Goal: Transaction & Acquisition: Purchase product/service

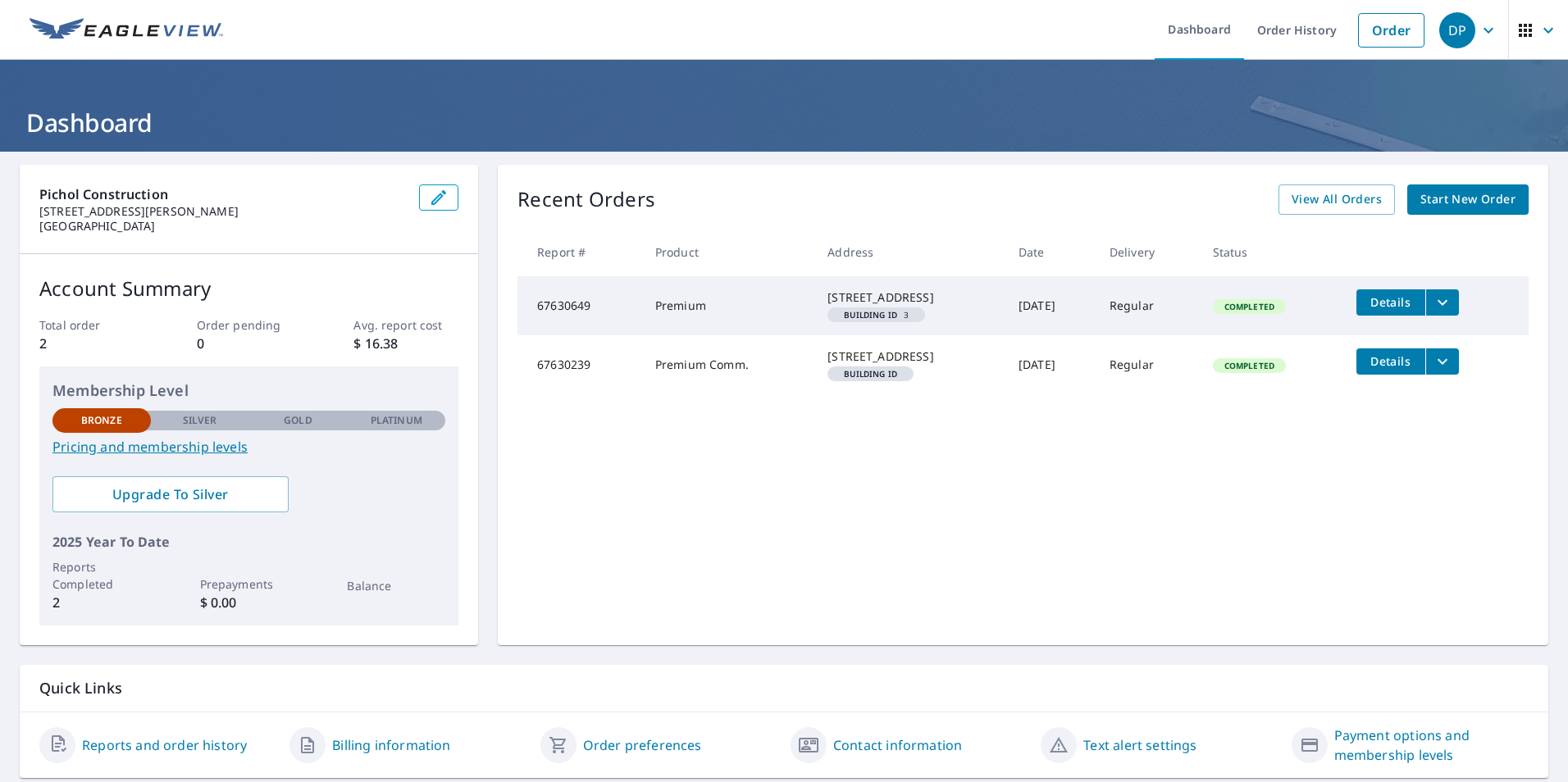
click at [1457, 200] on span "Start New Order" at bounding box center [1467, 199] width 95 height 20
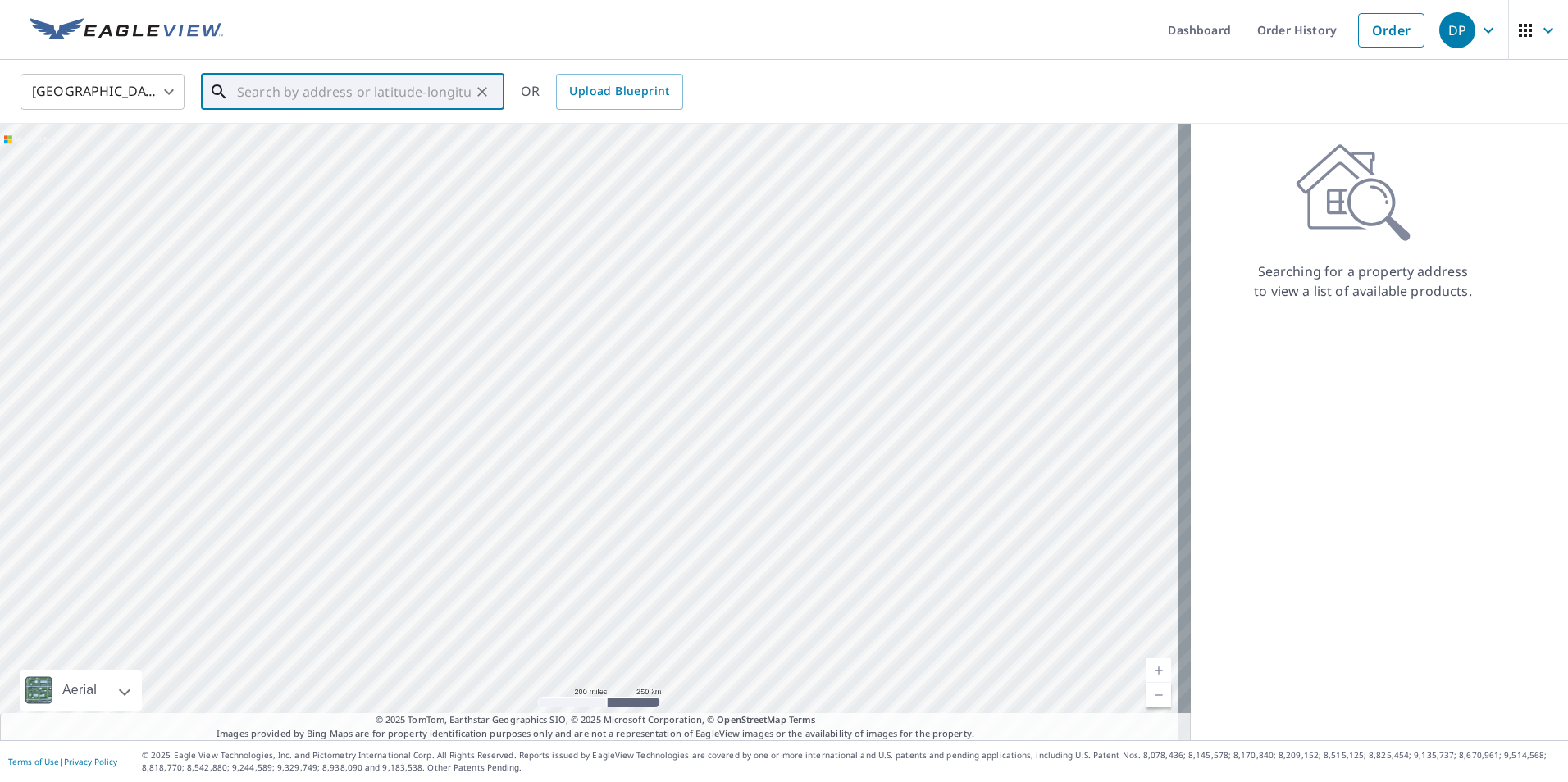
click at [282, 99] on input "text" at bounding box center [354, 92] width 234 height 46
click at [301, 97] on input "text" at bounding box center [354, 92] width 234 height 46
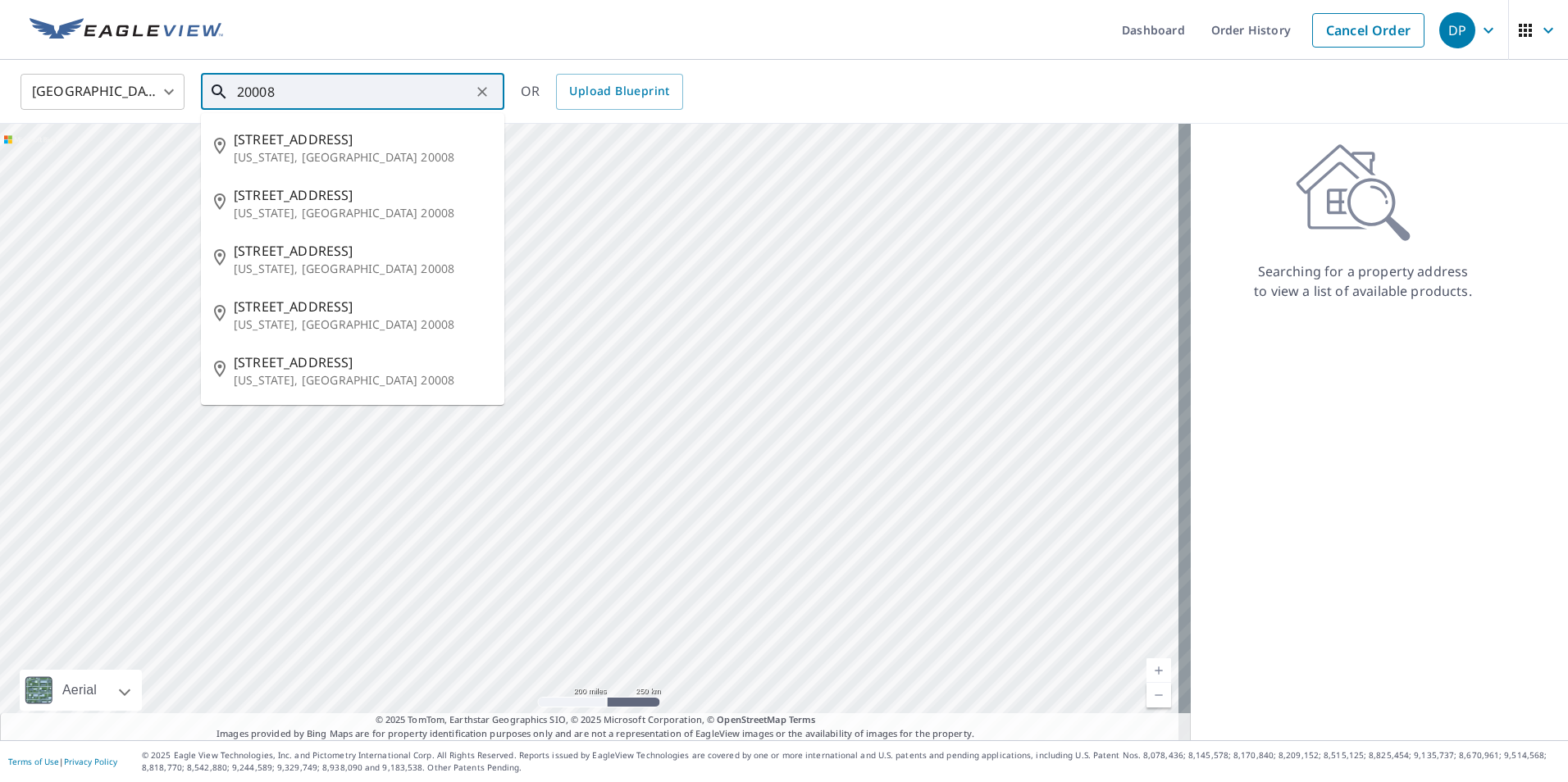
click at [301, 97] on input "20008" at bounding box center [354, 92] width 234 height 46
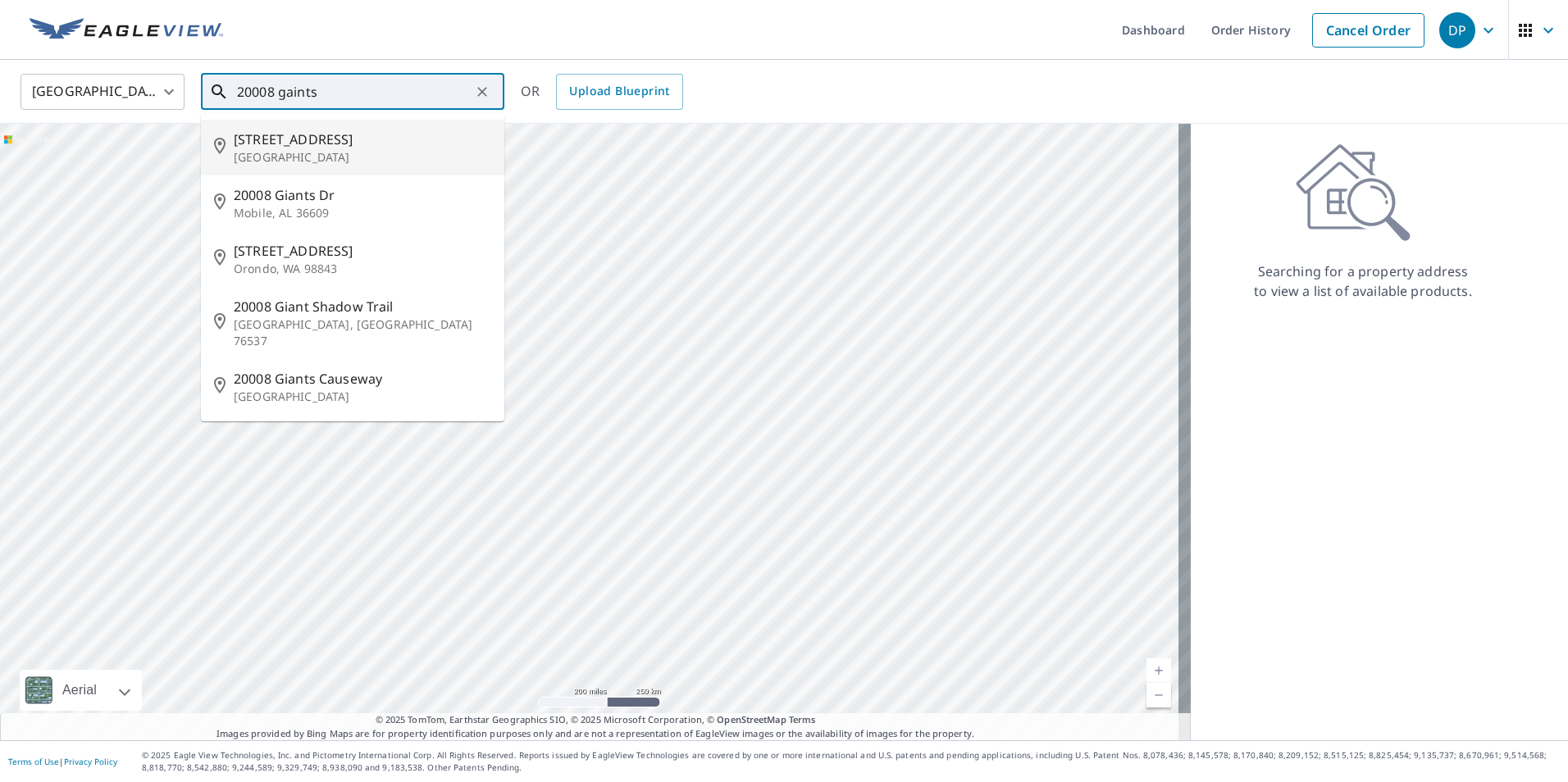
click at [387, 157] on p "[GEOGRAPHIC_DATA]" at bounding box center [363, 157] width 258 height 17
type input "[STREET_ADDRESS]"
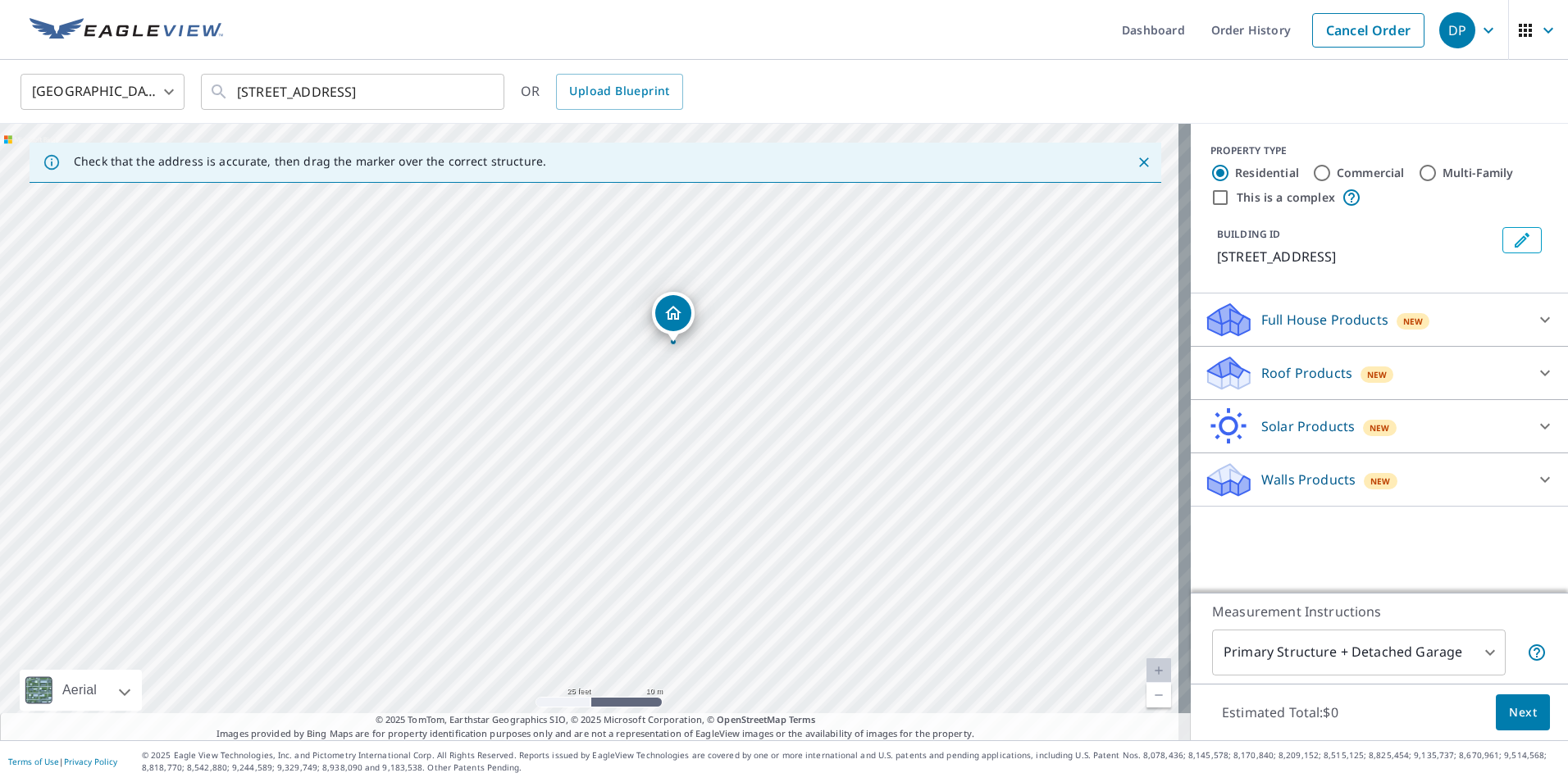
click at [1535, 329] on icon at bounding box center [1544, 320] width 19 height 19
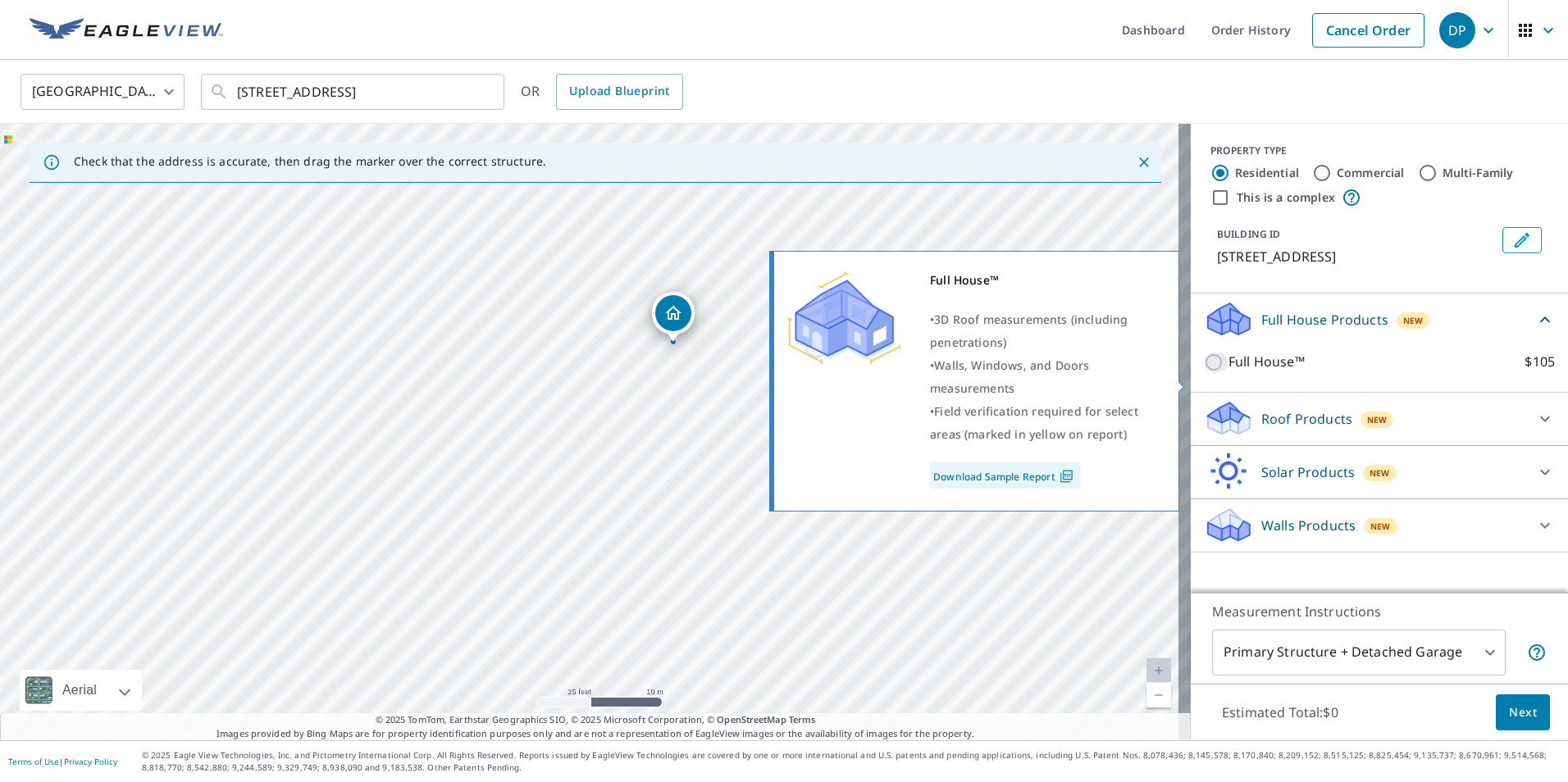
click at [1204, 372] on input "Full House™ $105" at bounding box center [1216, 363] width 25 height 19
checkbox input "true"
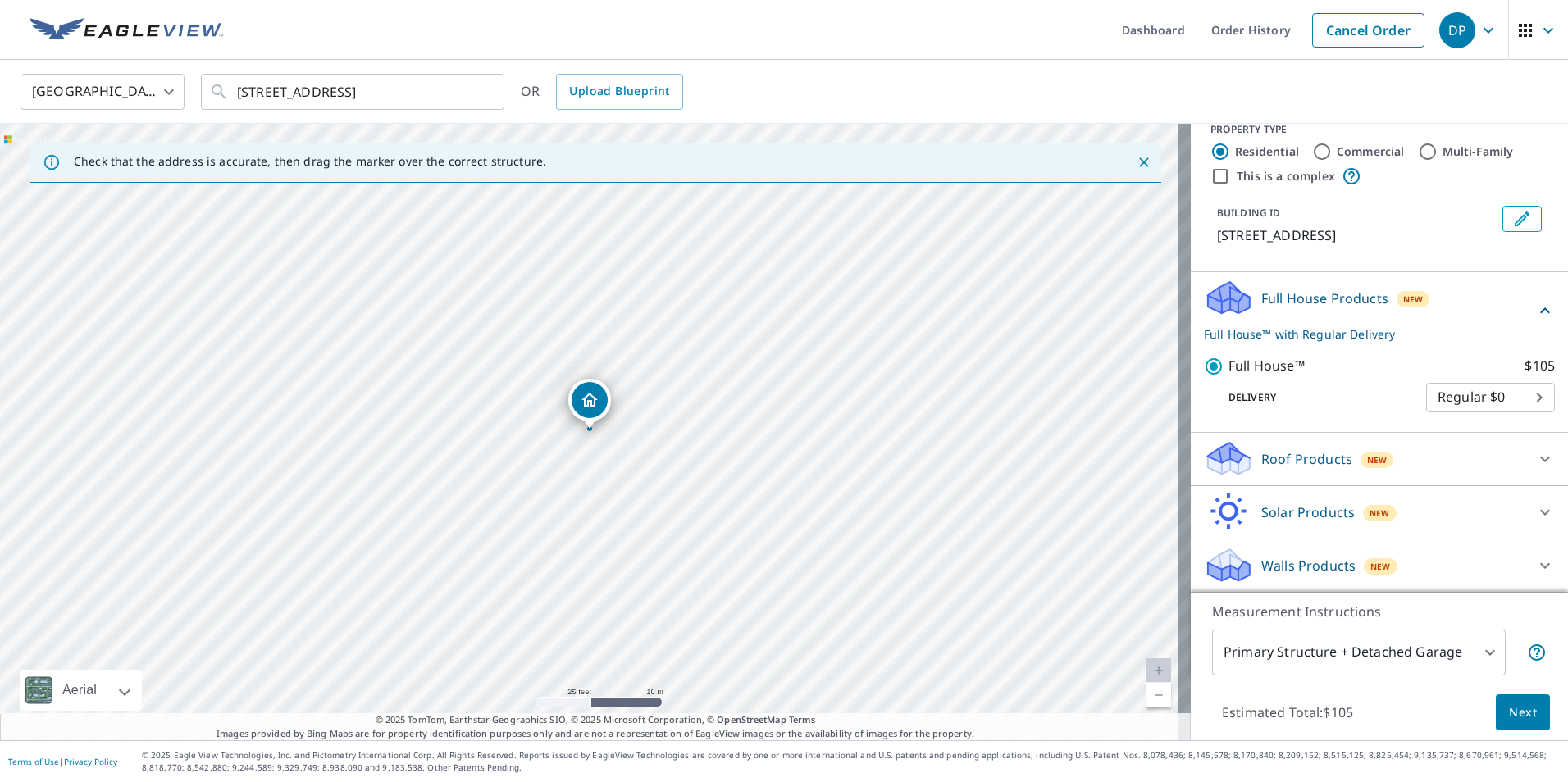
scroll to position [41, 0]
click at [1540, 511] on icon at bounding box center [1544, 511] width 10 height 6
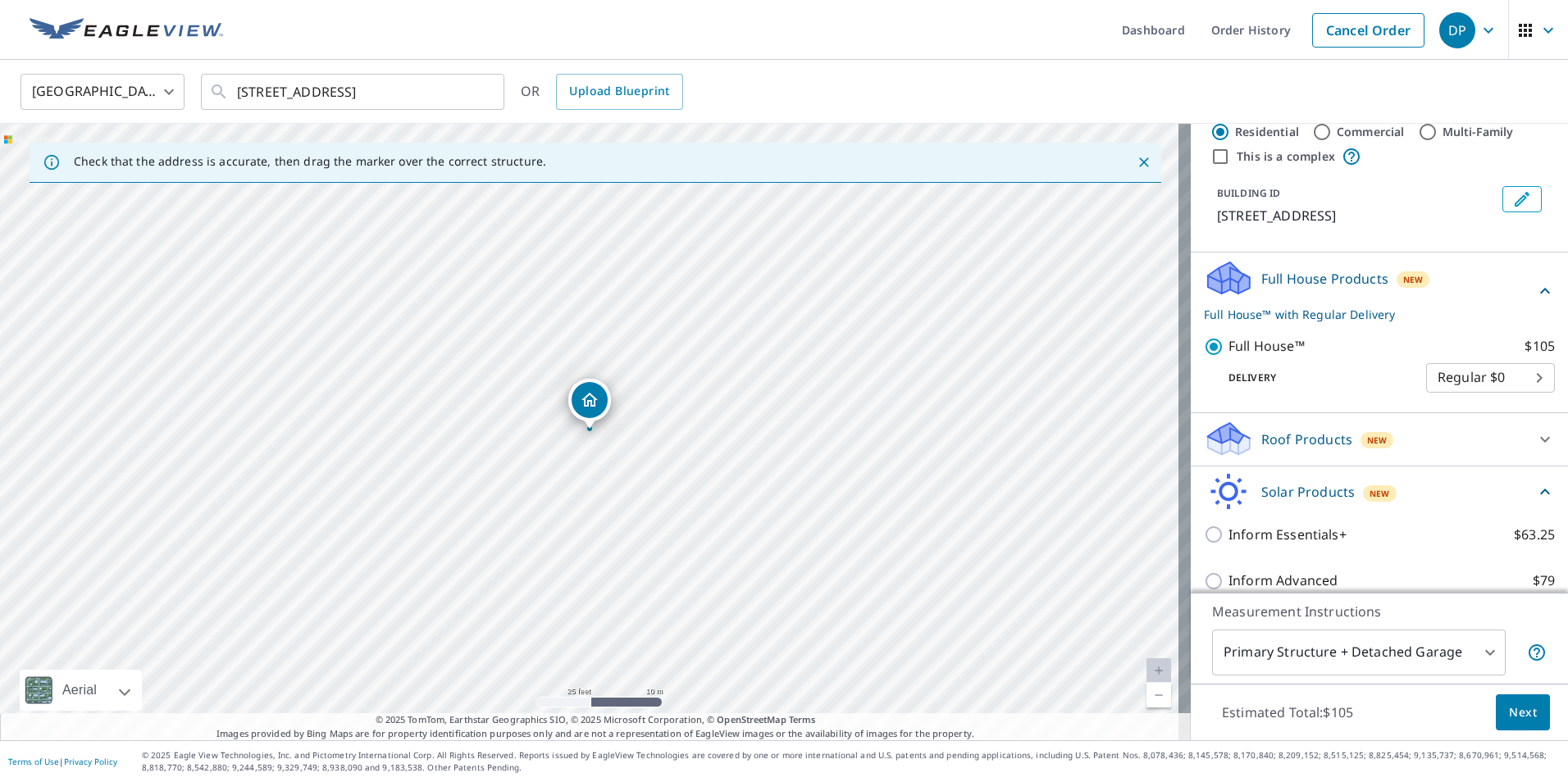
click at [1535, 449] on icon at bounding box center [1544, 440] width 19 height 19
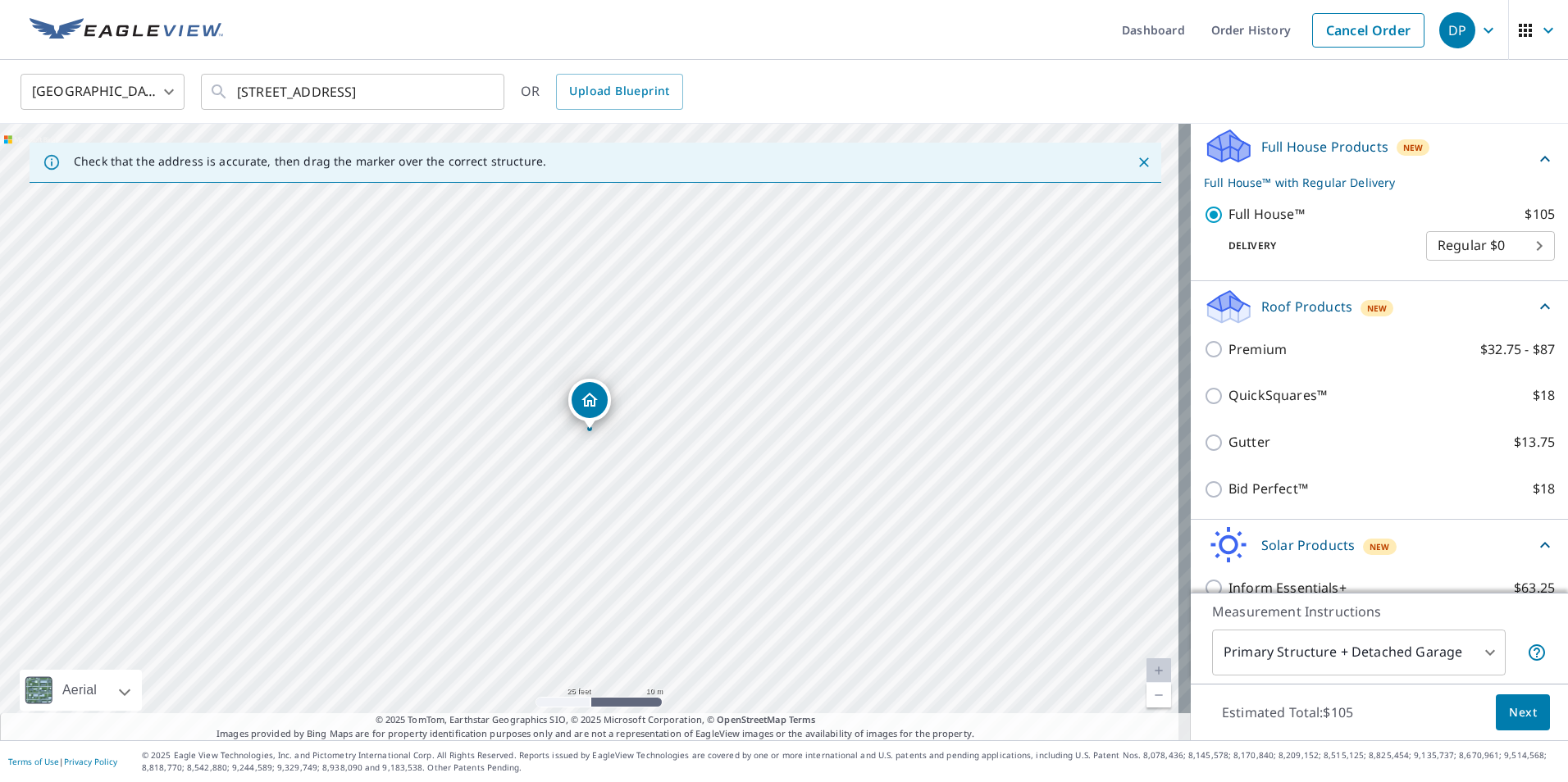
scroll to position [165, 0]
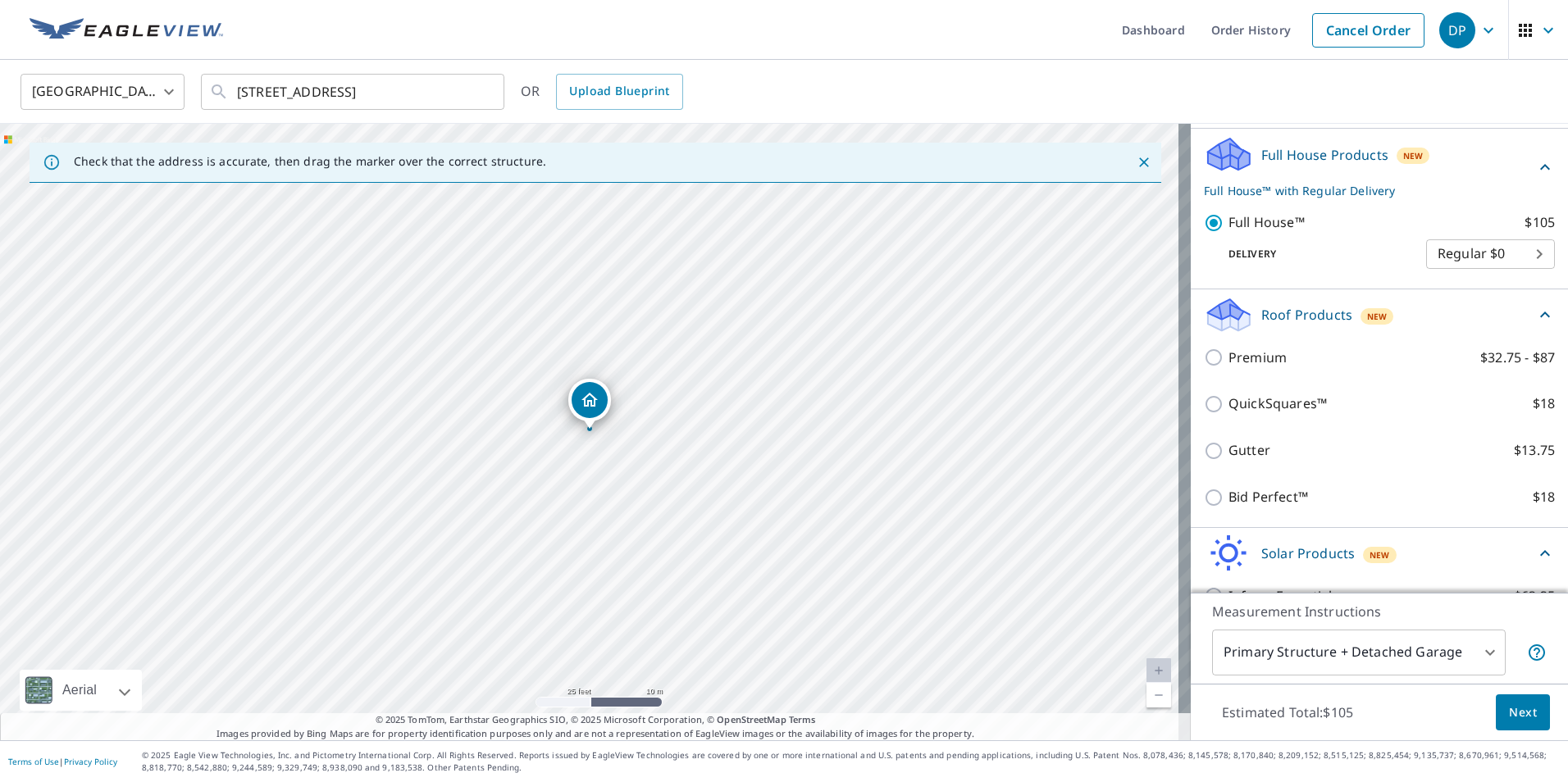
click at [606, 432] on div "[STREET_ADDRESS]" at bounding box center [595, 432] width 1190 height 616
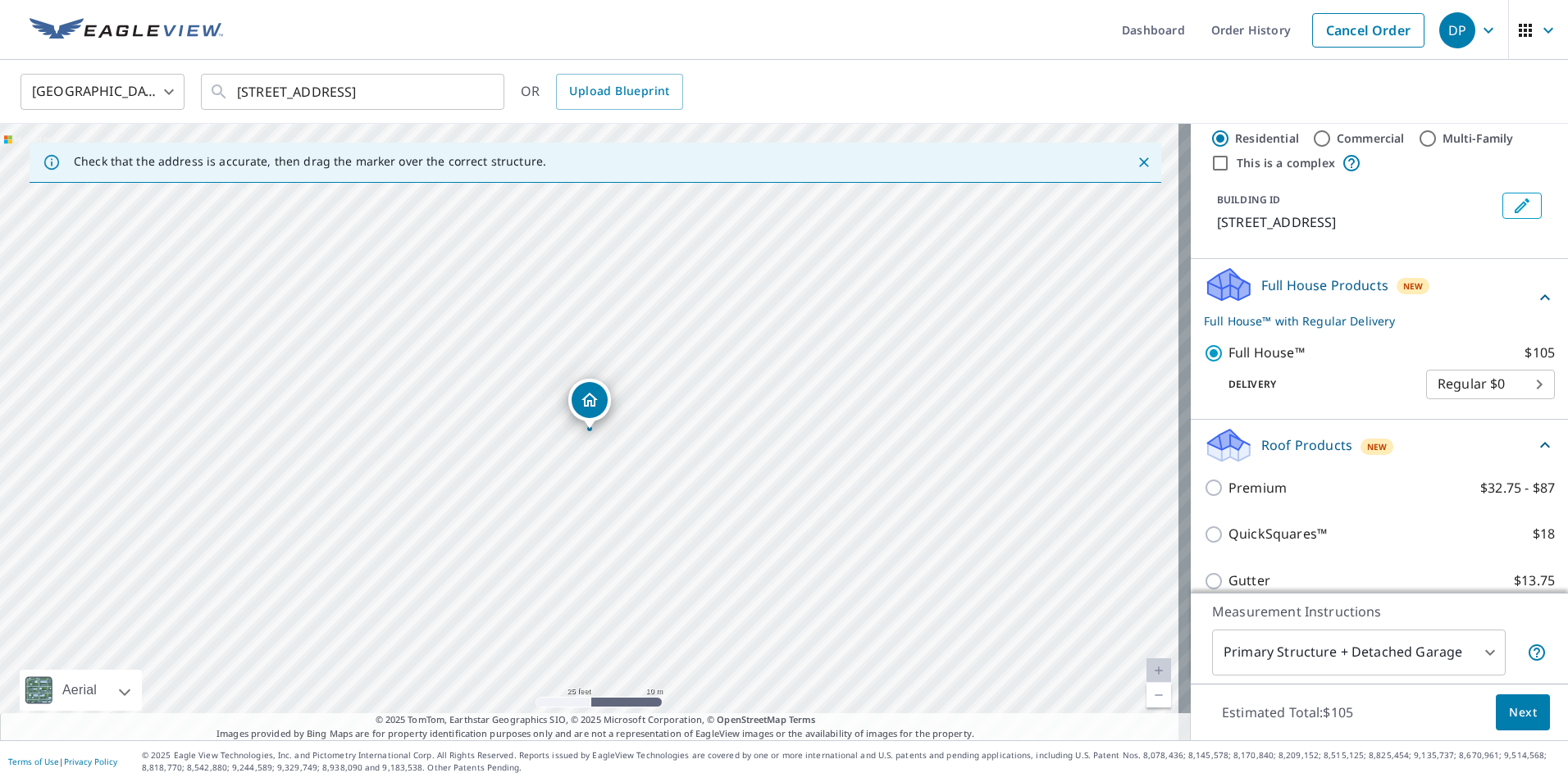
scroll to position [0, 0]
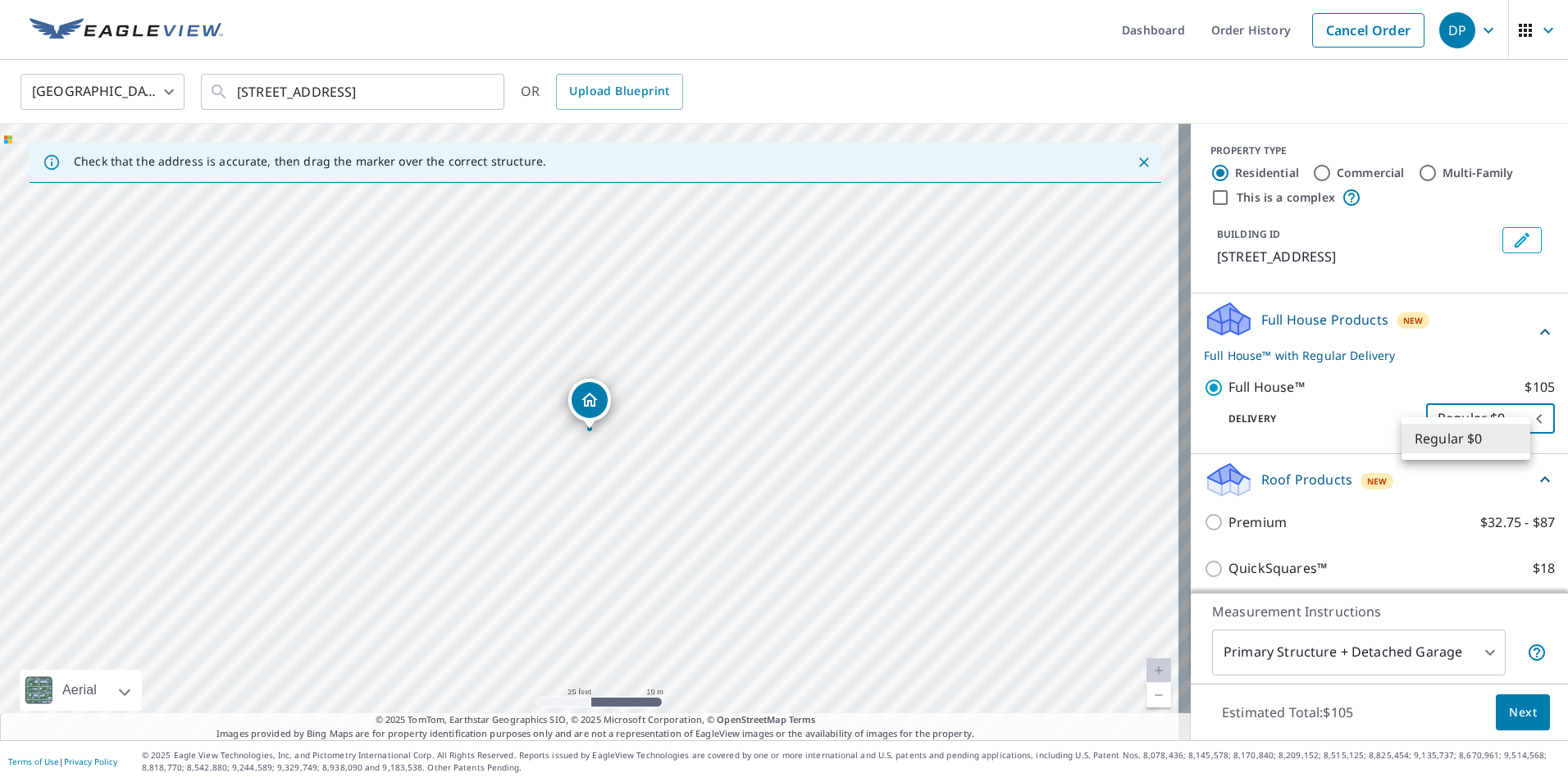
click at [1513, 443] on body "DP DP Dashboard Order History Cancel Order DP [GEOGRAPHIC_DATA] [GEOGRAPHIC_DAT…" at bounding box center [784, 391] width 1568 height 782
click at [1470, 353] on div at bounding box center [784, 391] width 1568 height 782
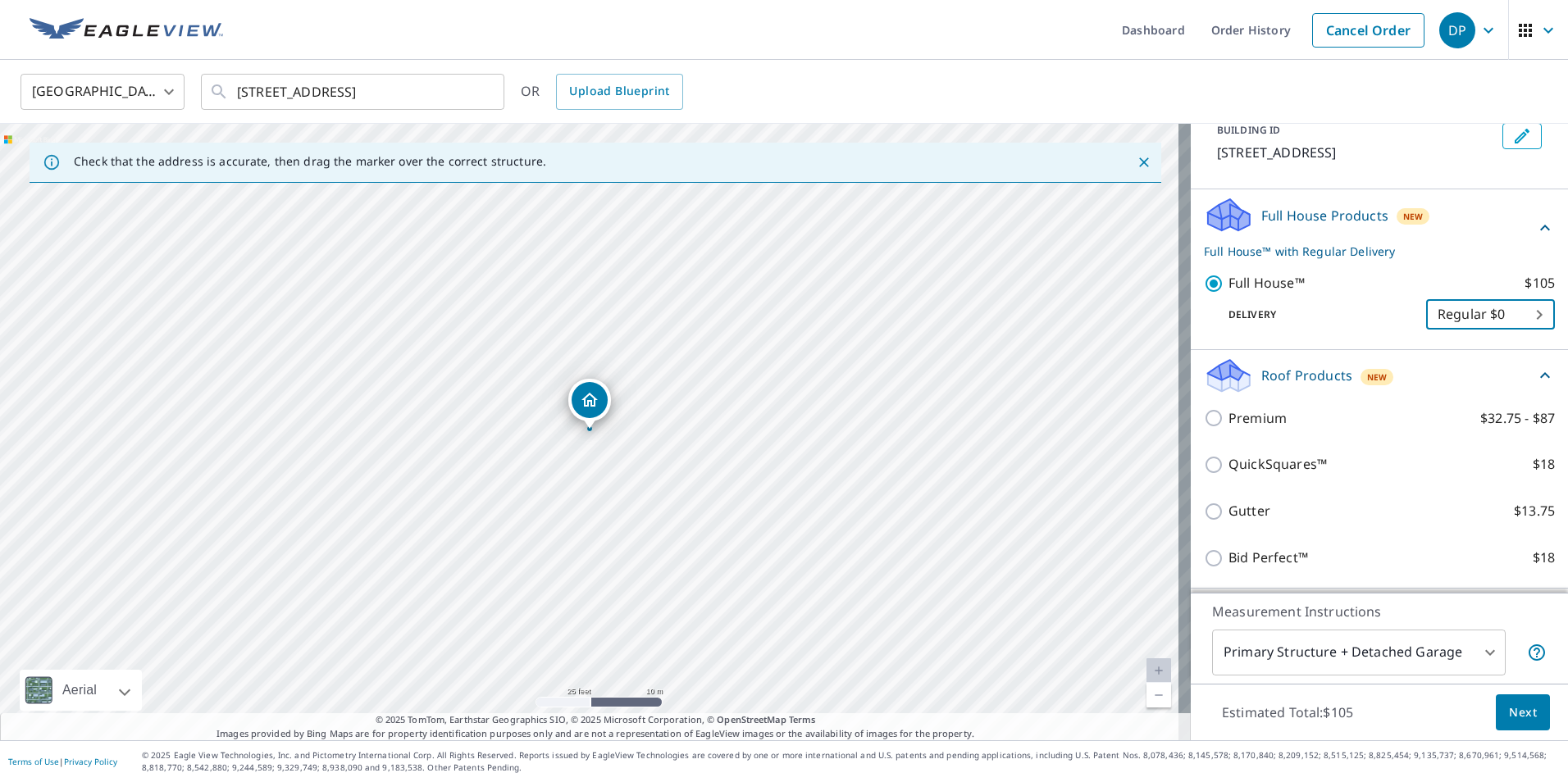
scroll to position [82, 0]
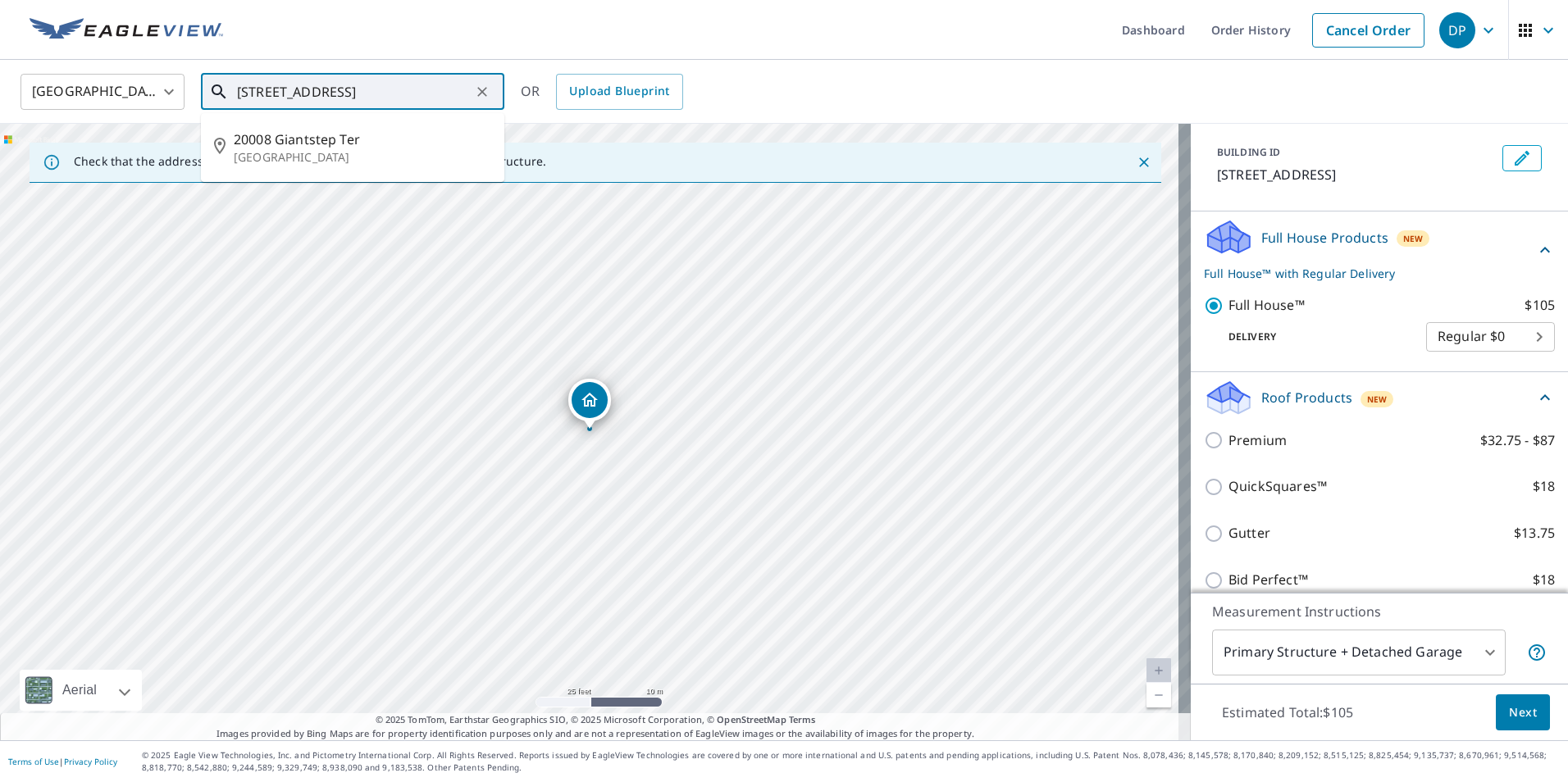
click at [349, 79] on input "[STREET_ADDRESS]" at bounding box center [354, 92] width 234 height 46
click at [1524, 712] on button "Next" at bounding box center [1522, 713] width 54 height 37
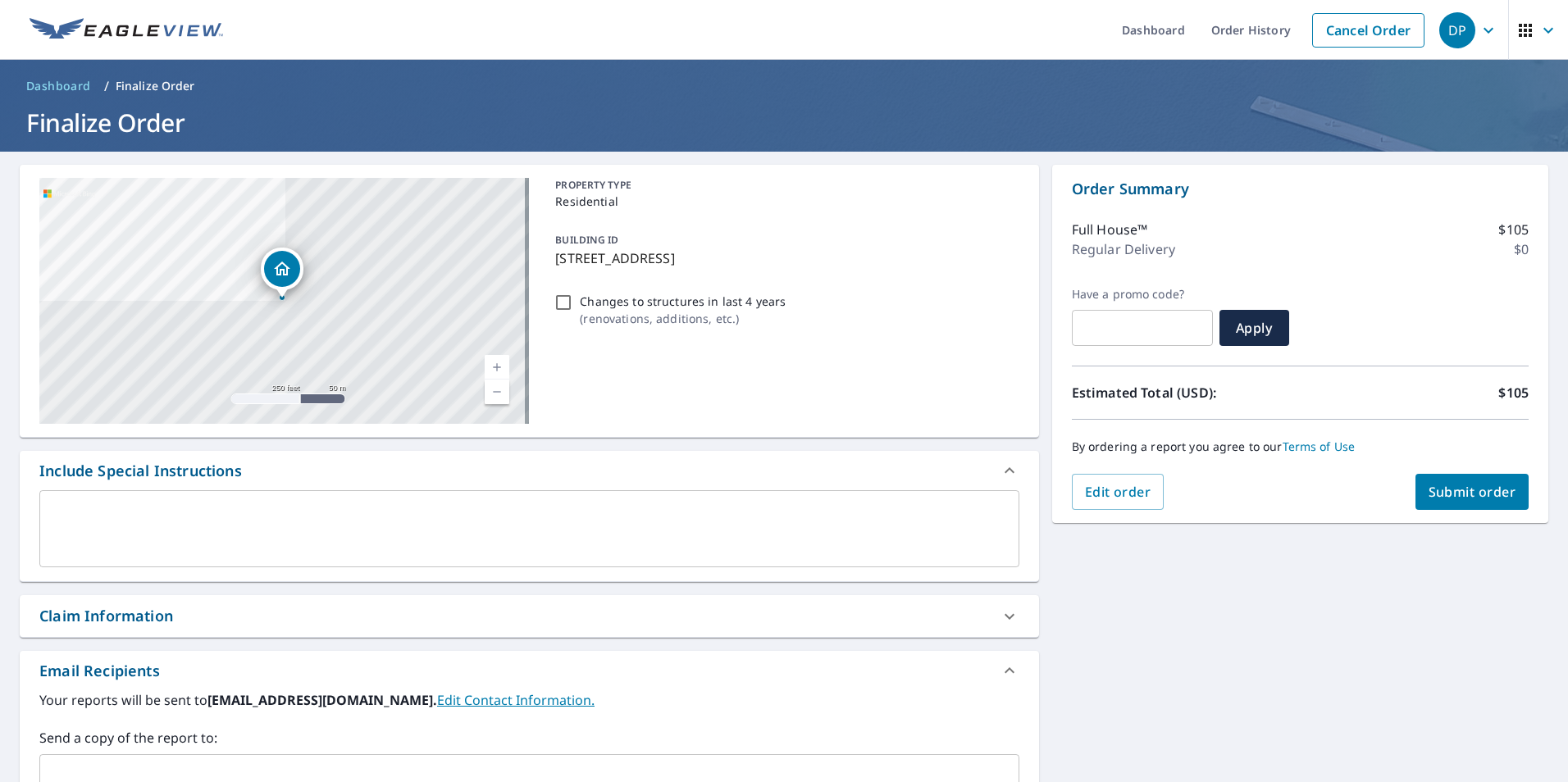
click at [1491, 492] on span "Submit order" at bounding box center [1473, 491] width 88 height 18
